Goal: Task Accomplishment & Management: Complete application form

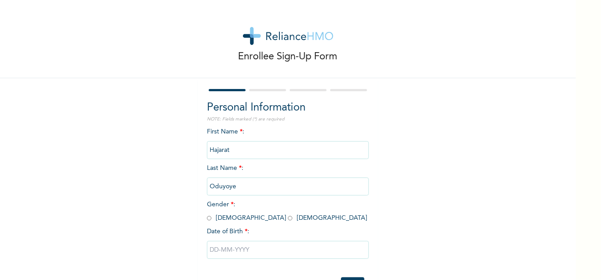
click at [288, 218] on input "radio" at bounding box center [290, 218] width 5 height 9
radio input "true"
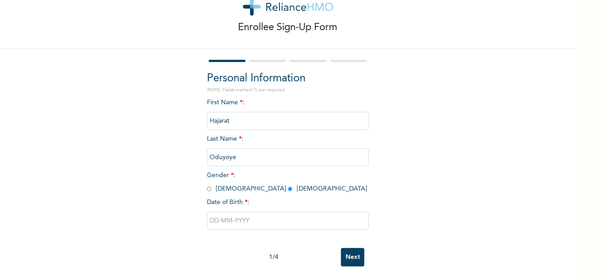
click at [210, 216] on input "text" at bounding box center [288, 221] width 162 height 18
select select "7"
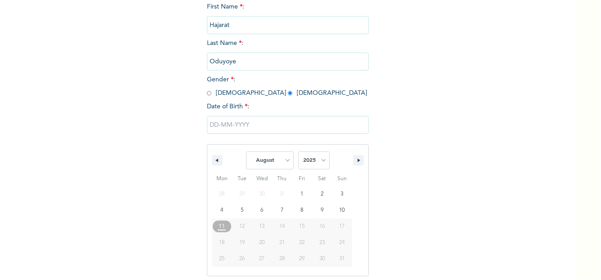
scroll to position [128, 0]
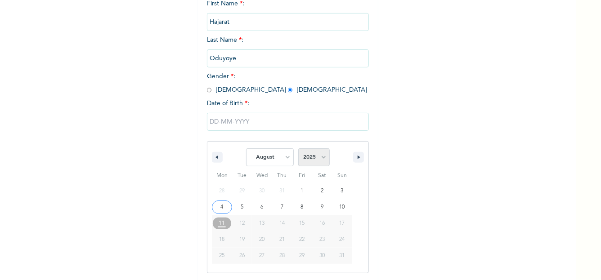
click at [307, 159] on select "2025 2024 2023 2022 2021 2020 2019 2018 2017 2016 2015 2014 2013 2012 2011 2010…" at bounding box center [314, 158] width 32 height 18
select select "1993"
click at [298, 149] on select "2025 2024 2023 2022 2021 2020 2019 2018 2017 2016 2015 2014 2013 2012 2011 2010…" at bounding box center [314, 158] width 32 height 18
click at [270, 160] on select "January February March April May June July August September October November De…" at bounding box center [270, 158] width 48 height 18
select select "5"
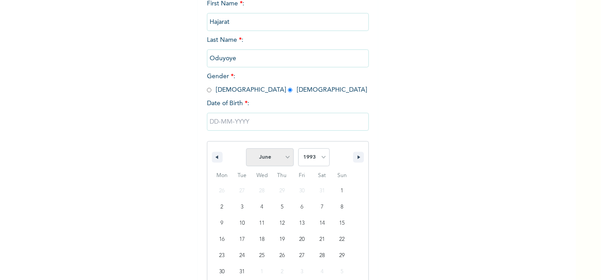
click at [246, 149] on select "January February March April May June July August September October November De…" at bounding box center [270, 158] width 48 height 18
type input "[DATE]"
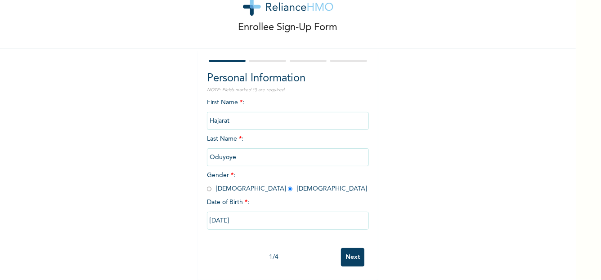
scroll to position [36, 0]
click at [352, 255] on input "Next" at bounding box center [352, 257] width 23 height 18
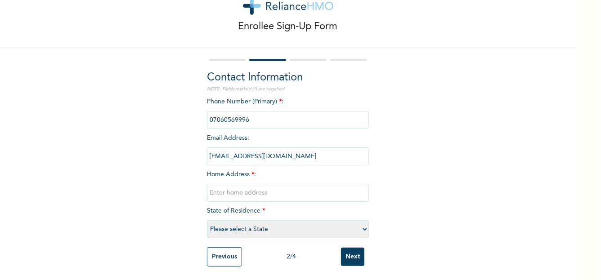
click at [248, 190] on input "text" at bounding box center [288, 193] width 162 height 18
type input "[EMAIL_ADDRESS][DOMAIN_NAME]"
click at [266, 228] on select "Please select a State [PERSON_NAME] (FCT) [PERSON_NAME] Ibom [GEOGRAPHIC_DATA] …" at bounding box center [288, 230] width 162 height 18
select select "25"
click at [207, 221] on select "Please select a State [PERSON_NAME] (FCT) [PERSON_NAME] Ibom [GEOGRAPHIC_DATA] …" at bounding box center [288, 230] width 162 height 18
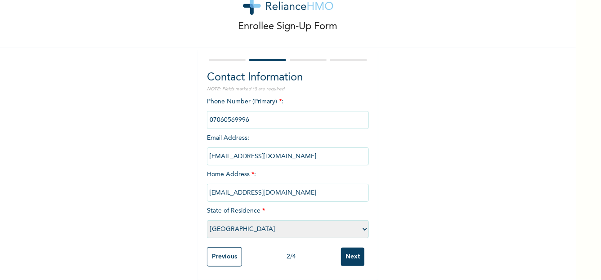
click at [350, 248] on input "Next" at bounding box center [352, 257] width 23 height 18
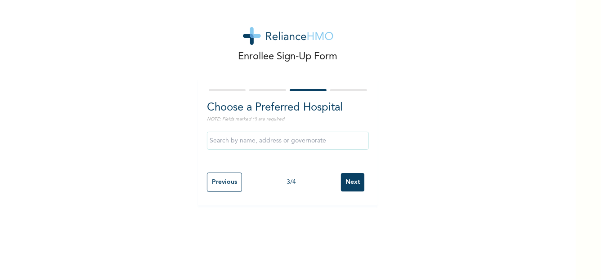
click at [275, 144] on input "text" at bounding box center [288, 141] width 162 height 18
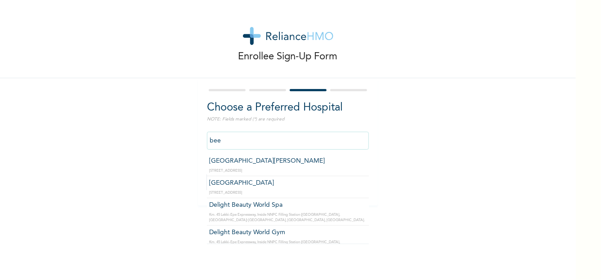
type input "[GEOGRAPHIC_DATA][PERSON_NAME]"
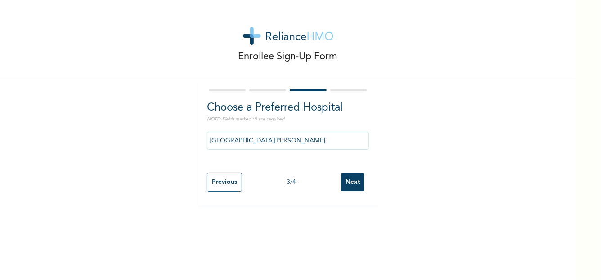
click at [343, 183] on input "Next" at bounding box center [352, 182] width 23 height 18
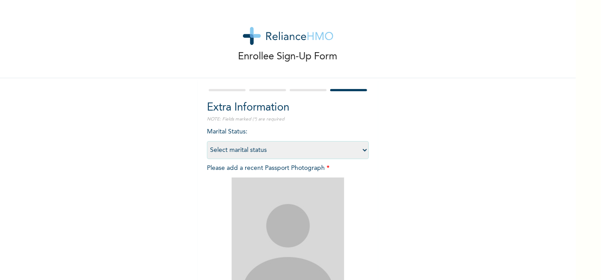
click at [347, 156] on select "Select marital status [DEMOGRAPHIC_DATA] Married [DEMOGRAPHIC_DATA] Widow/[DEMO…" at bounding box center [288, 150] width 162 height 18
select select "2"
click at [207, 141] on select "Select marital status [DEMOGRAPHIC_DATA] Married [DEMOGRAPHIC_DATA] Widow/[DEMO…" at bounding box center [288, 150] width 162 height 18
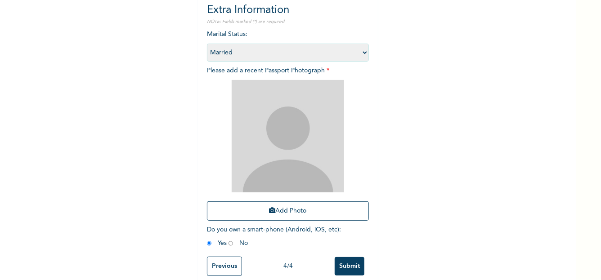
scroll to position [102, 0]
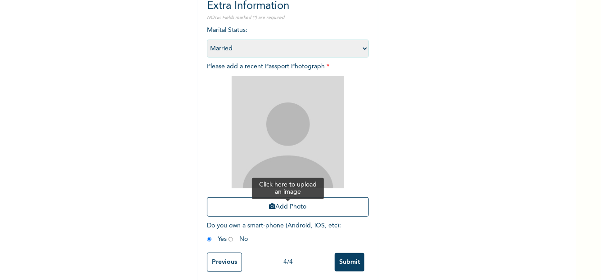
click at [299, 200] on button "Add Photo" at bounding box center [288, 207] width 162 height 19
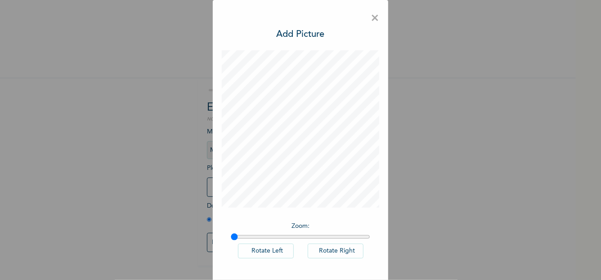
scroll to position [33, 0]
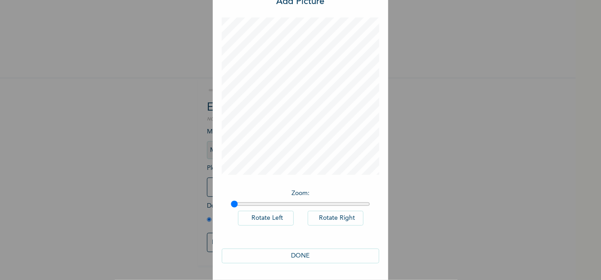
click at [307, 254] on button "DONE" at bounding box center [301, 256] width 158 height 15
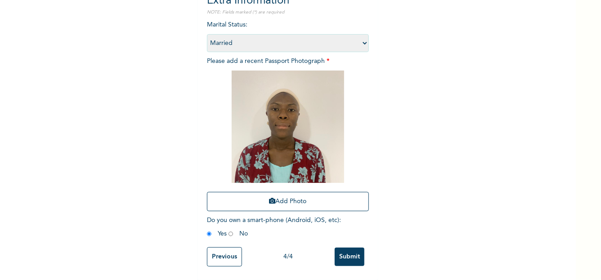
scroll to position [114, 0]
click at [346, 248] on input "Submit" at bounding box center [350, 257] width 30 height 18
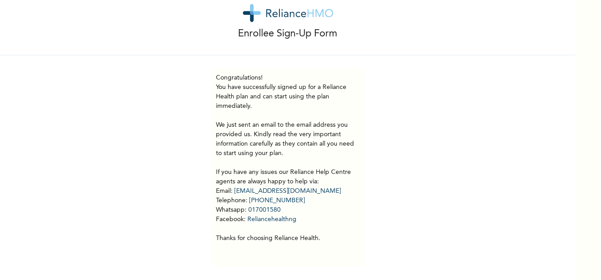
scroll to position [29, 0]
